Goal: Task Accomplishment & Management: Manage account settings

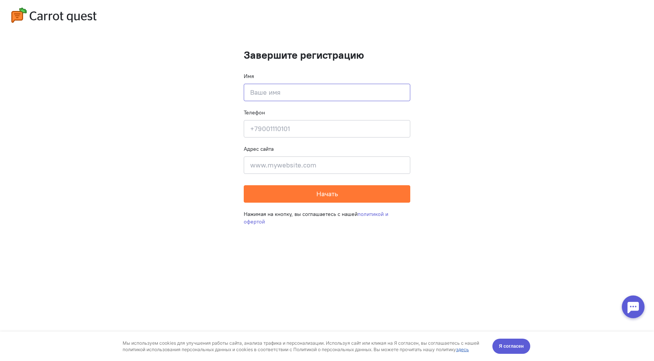
click at [287, 92] on input at bounding box center [327, 92] width 167 height 17
type input "[PERSON_NAME]"
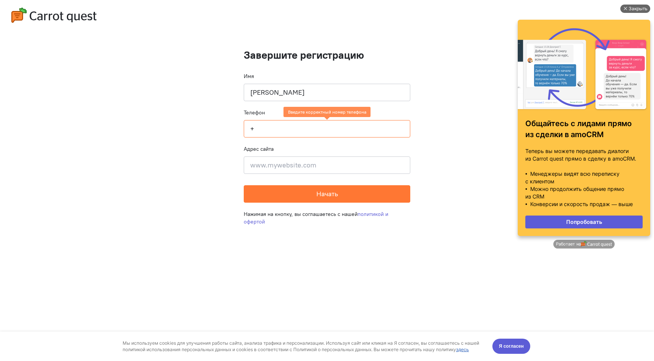
click at [644, 6] on div "Закрыть" at bounding box center [638, 9] width 19 height 8
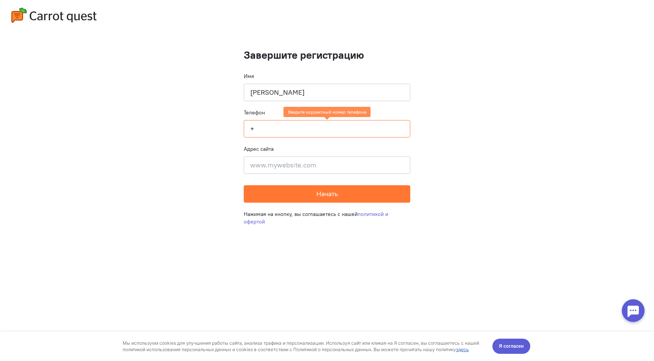
click at [305, 129] on input "+" at bounding box center [327, 128] width 167 height 17
paste input "[PHONE_NUMBER]"
type input "[PHONE_NUMBER]"
click at [322, 161] on input at bounding box center [327, 164] width 167 height 17
paste input "[URL][DOMAIN_NAME]"
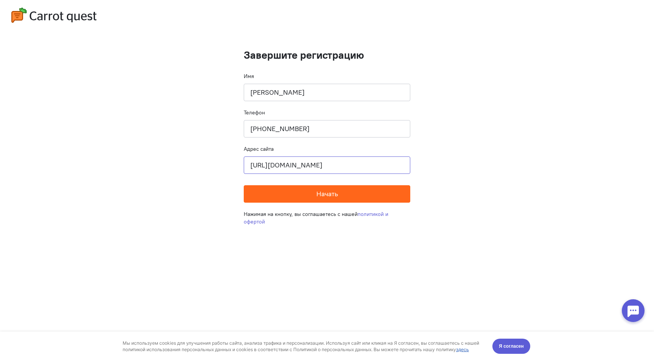
type input "[URL][DOMAIN_NAME]"
click at [323, 196] on span "Начать" at bounding box center [327, 193] width 22 height 9
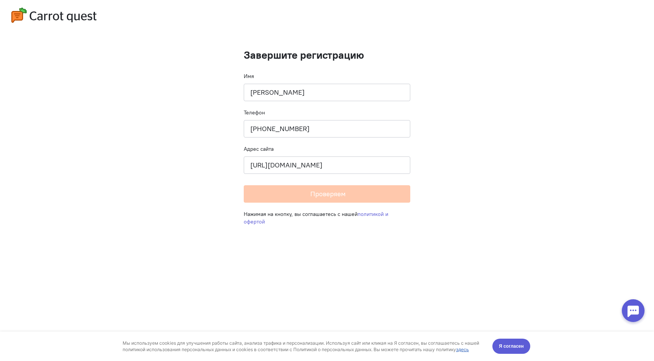
click at [510, 353] on div "Мы используем cookies для улучшения работы сайта, анализа трафика и персонализа…" at bounding box center [327, 346] width 424 height 30
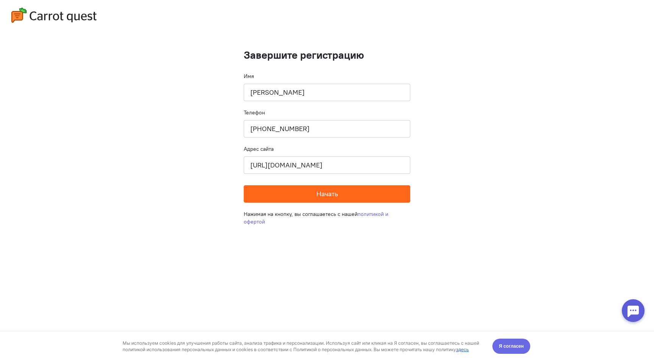
click at [513, 344] on span "Я согласен" at bounding box center [511, 346] width 25 height 8
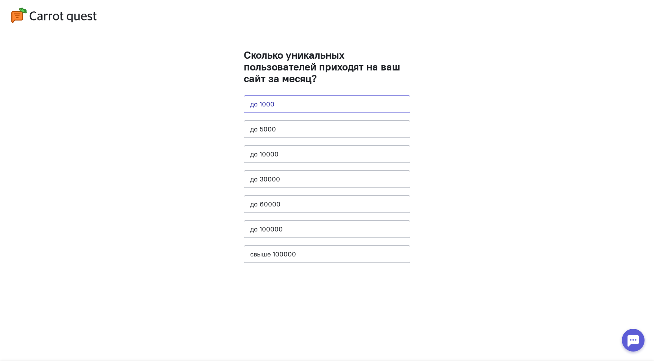
click at [360, 103] on button "до 1000" at bounding box center [327, 103] width 167 height 17
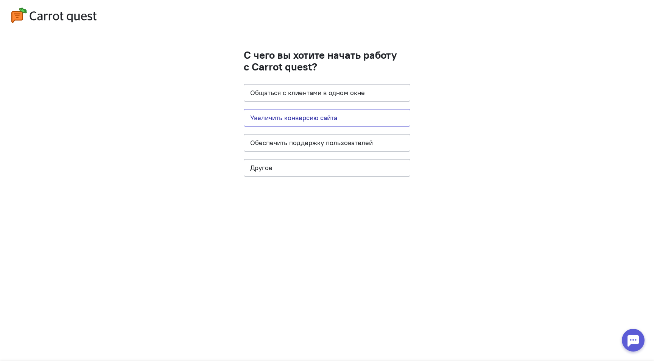
click at [372, 119] on button "Увеличить конверсию сайта" at bounding box center [327, 117] width 167 height 17
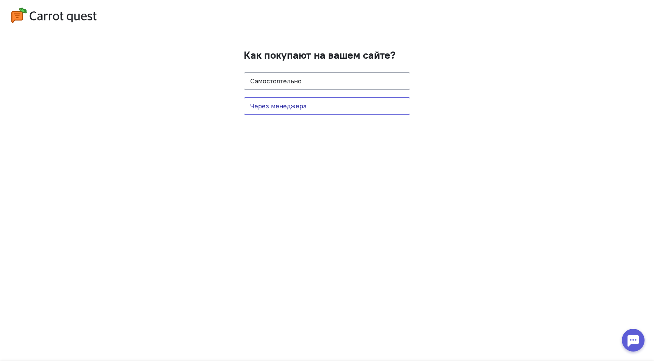
click at [367, 108] on button "Через менеджера" at bounding box center [327, 105] width 167 height 17
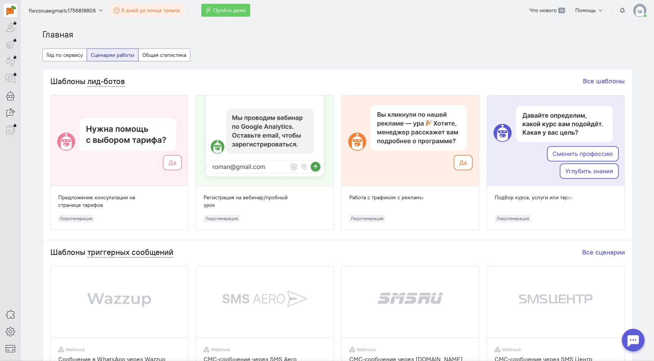
click at [160, 9] on span "6 дней до конца триала" at bounding box center [150, 10] width 58 height 7
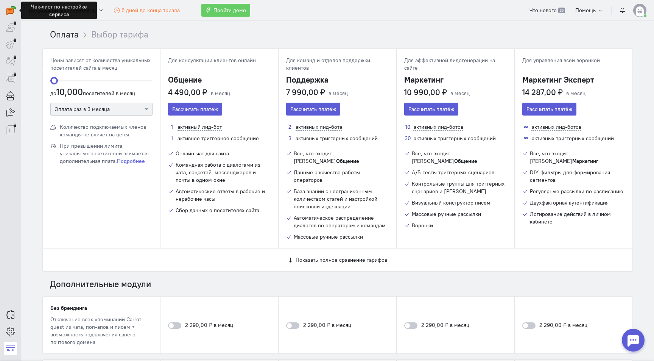
click at [640, 9] on img at bounding box center [639, 10] width 13 height 13
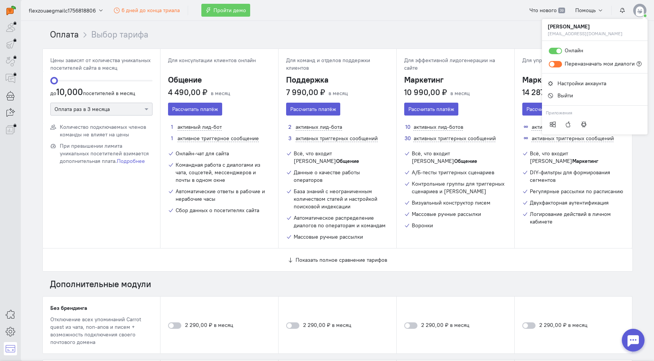
click at [491, 36] on ol "Оплата Выбор тарифа" at bounding box center [341, 34] width 583 height 12
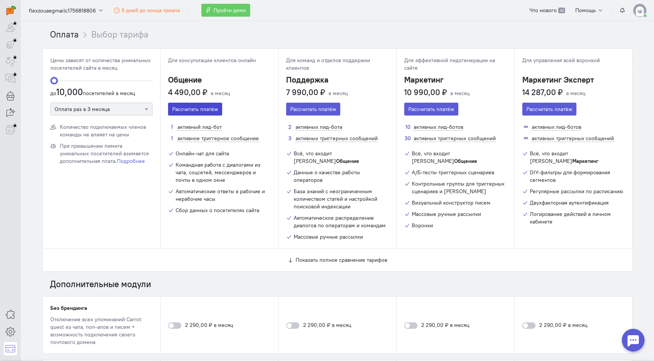
click at [198, 109] on button "Рассчитать платёж" at bounding box center [195, 109] width 54 height 13
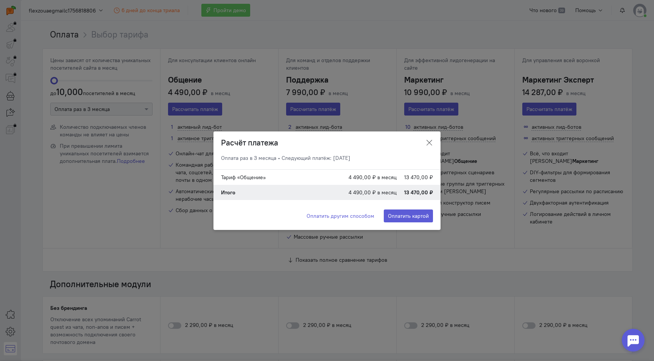
click at [428, 142] on icon at bounding box center [429, 143] width 8 height 8
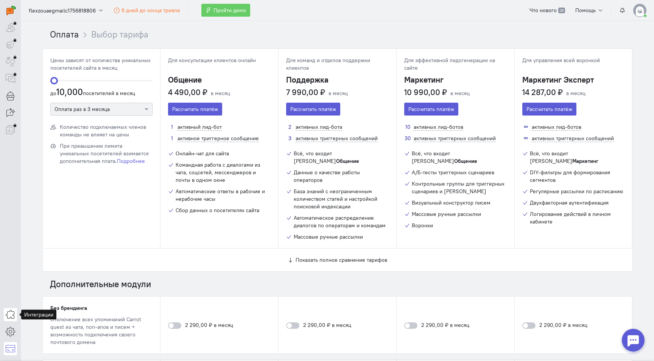
click at [12, 316] on icon at bounding box center [10, 314] width 9 height 9
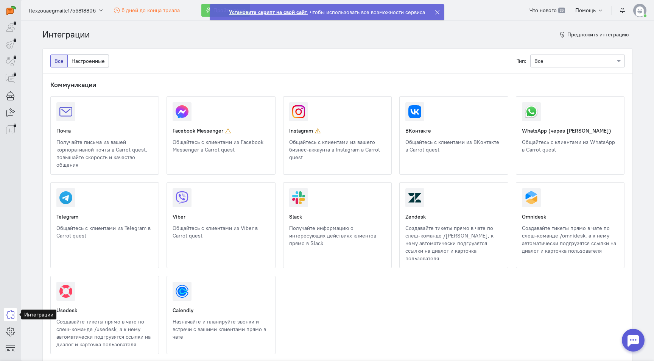
click at [435, 12] on icon at bounding box center [437, 12] width 6 height 6
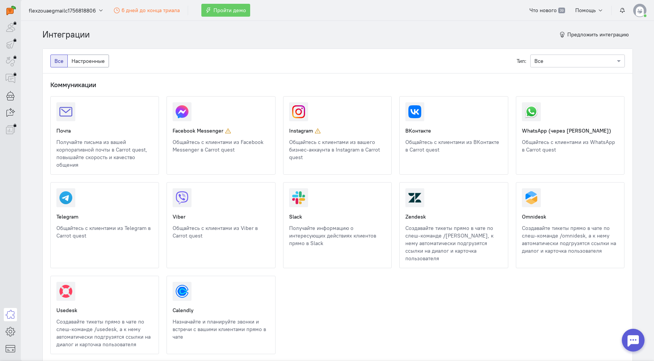
click at [642, 9] on img at bounding box center [639, 10] width 13 height 13
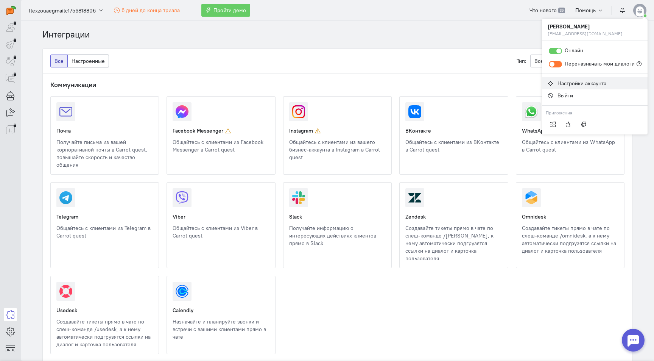
click at [576, 88] on link "Настройки аккаунта" at bounding box center [595, 83] width 106 height 12
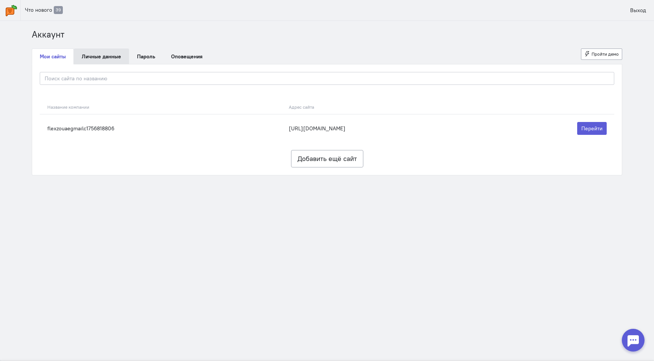
click at [99, 57] on link "Личные данные" at bounding box center [101, 56] width 55 height 16
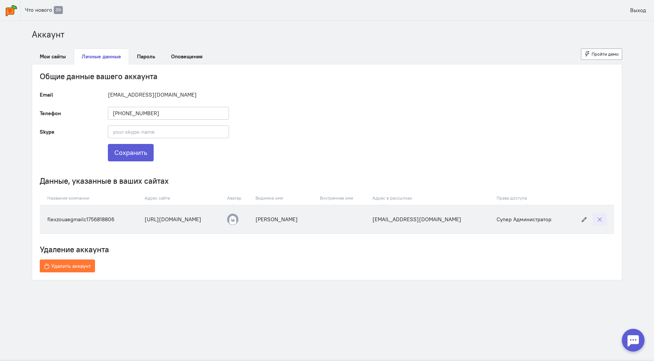
click at [600, 219] on icon "button" at bounding box center [600, 219] width 6 height 6
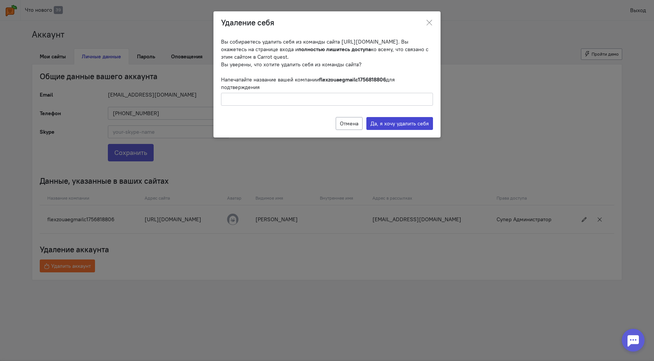
click at [416, 126] on label "Да, я хочу удалить себя" at bounding box center [399, 123] width 67 height 13
click at [322, 78] on b "flexzouaegmailc1756818806" at bounding box center [352, 79] width 67 height 7
copy b "flexzouaegmailc1756818806"
click at [329, 99] on input "text" at bounding box center [327, 99] width 212 height 13
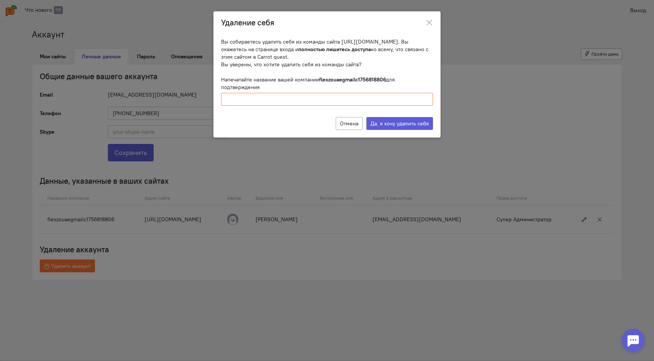
paste input "flexzouaegmailc1756818806"
type input "flexzouaegmailc1756818806"
click at [353, 123] on button "Отмена" at bounding box center [349, 123] width 27 height 13
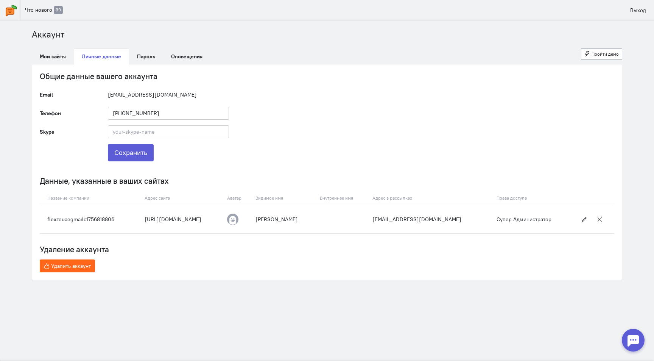
click at [78, 268] on span "Удалить аккаунт" at bounding box center [71, 265] width 40 height 7
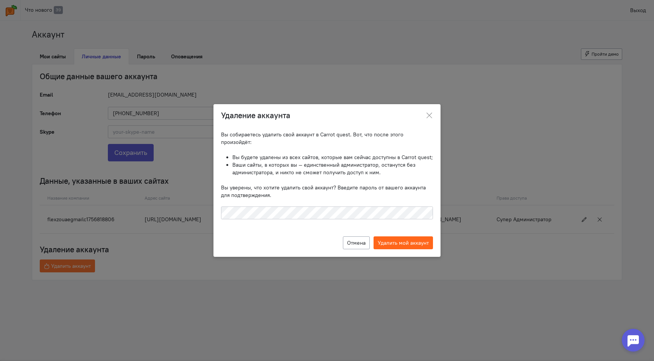
click at [400, 240] on label "Удалить мой аккаунт" at bounding box center [403, 242] width 59 height 13
click at [0, 0] on input "Удалить мой аккаунт" at bounding box center [0, 0] width 0 height 0
click at [430, 119] on icon at bounding box center [429, 116] width 8 height 8
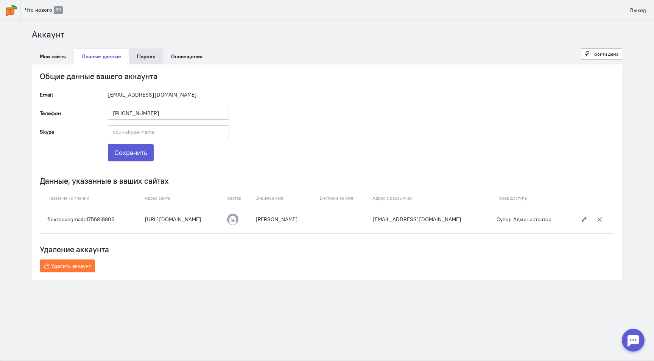
click at [144, 60] on link "Пароль" at bounding box center [146, 56] width 34 height 16
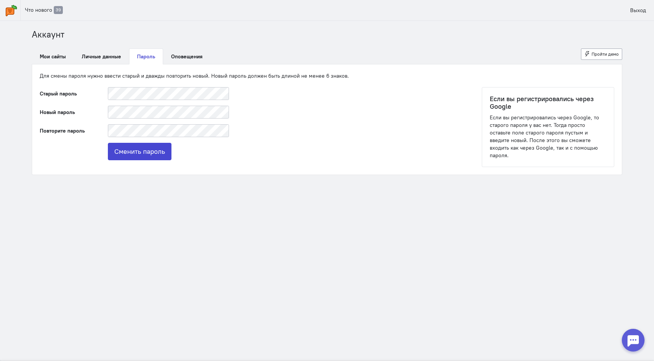
click at [151, 146] on button "Сменить пароль" at bounding box center [140, 151] width 64 height 17
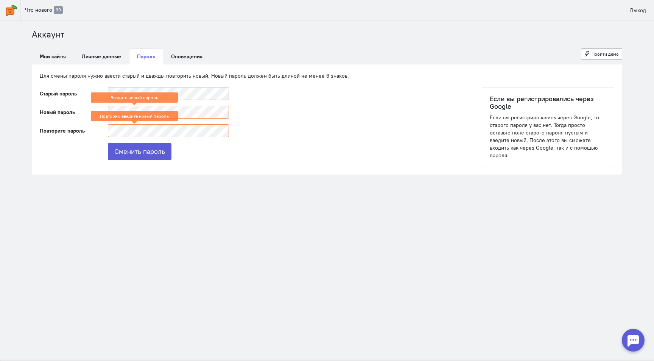
click at [154, 101] on div "Введите новый пароль" at bounding box center [134, 97] width 87 height 10
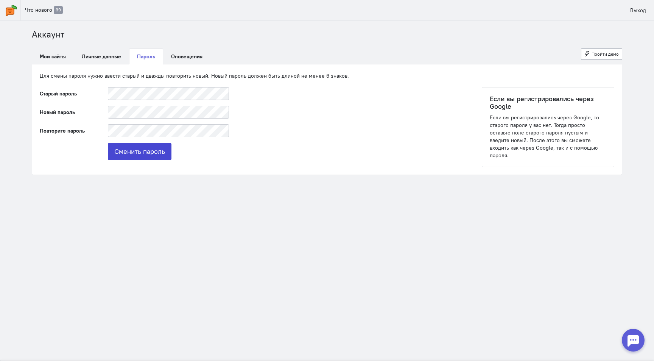
click at [146, 146] on button "Сменить пароль" at bounding box center [140, 151] width 64 height 17
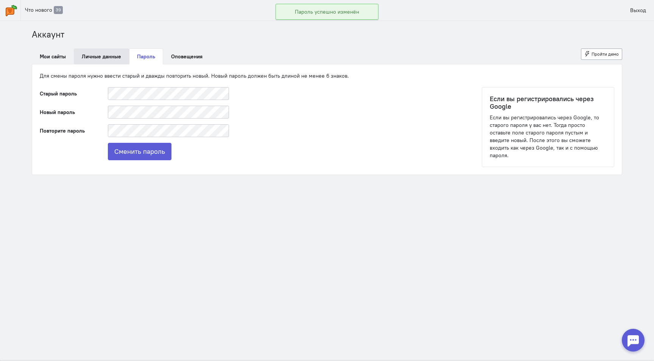
click at [108, 58] on link "Личные данные" at bounding box center [101, 56] width 55 height 16
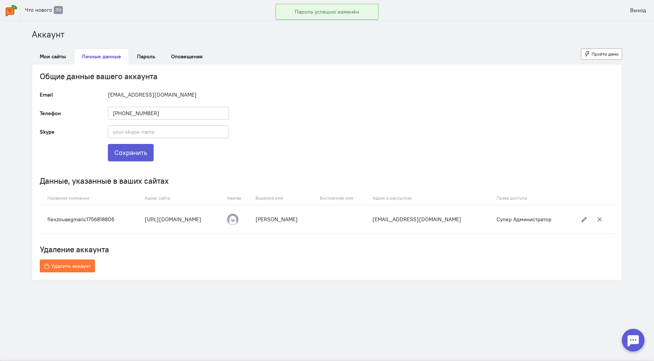
click at [59, 64] on div "Общие данные вашего аккаунта Email [EMAIL_ADDRESS][DOMAIN_NAME] Телефон [PHONE_…" at bounding box center [327, 171] width 590 height 215
click at [59, 59] on link "Мои сайты" at bounding box center [53, 56] width 42 height 16
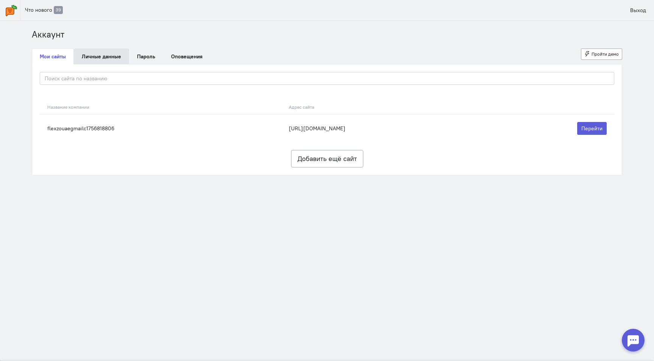
click at [103, 64] on link "Личные данные" at bounding box center [101, 56] width 55 height 16
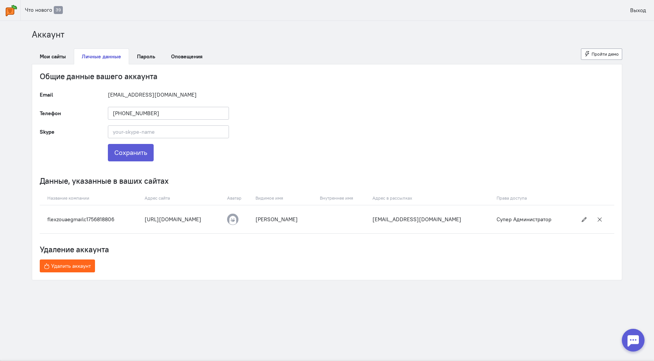
click at [75, 266] on span "Удалить аккаунт" at bounding box center [71, 265] width 40 height 7
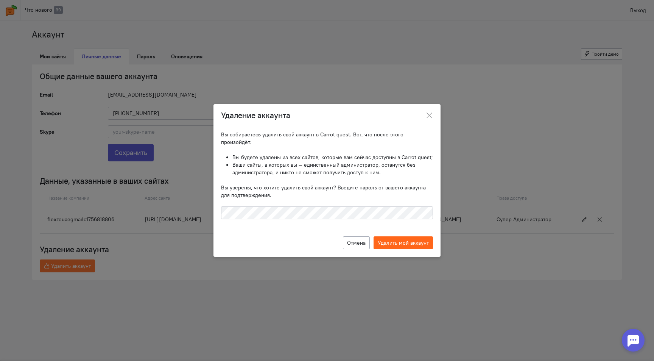
click at [423, 240] on label "Удалить мой аккаунт" at bounding box center [403, 242] width 59 height 13
click at [0, 0] on input "Удалить мой аккаунт" at bounding box center [0, 0] width 0 height 0
